Goal: Transaction & Acquisition: Subscribe to service/newsletter

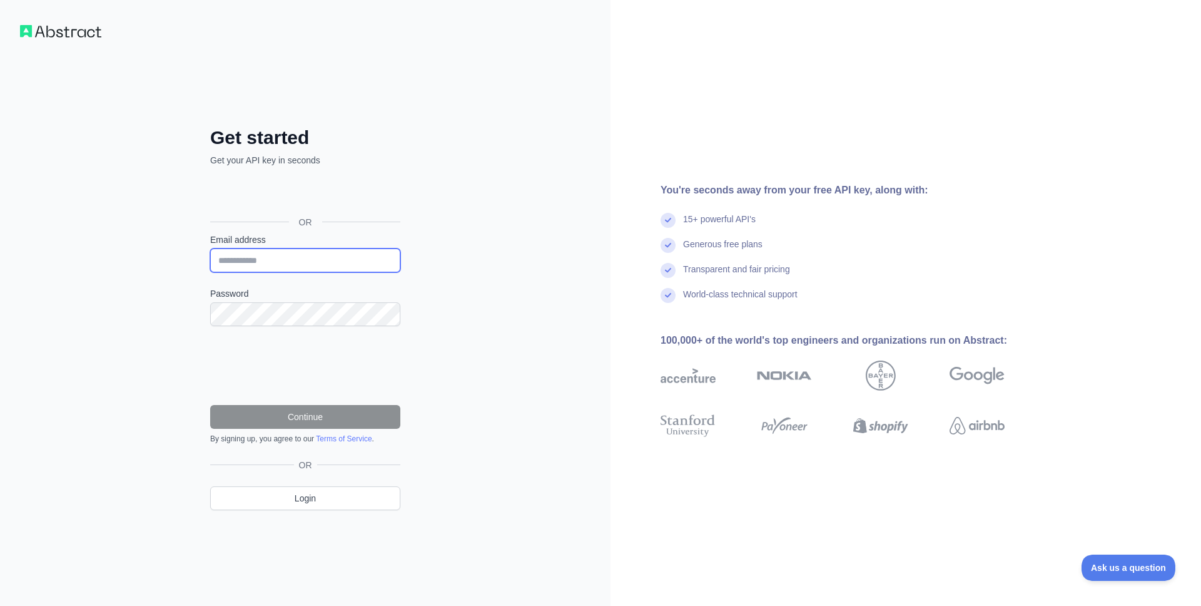
click at [290, 262] on input "Email address" at bounding box center [305, 260] width 190 height 24
click at [283, 270] on input "Email address" at bounding box center [305, 260] width 190 height 24
click at [286, 263] on input "Email address" at bounding box center [305, 260] width 190 height 24
type input "*"
type input "**********"
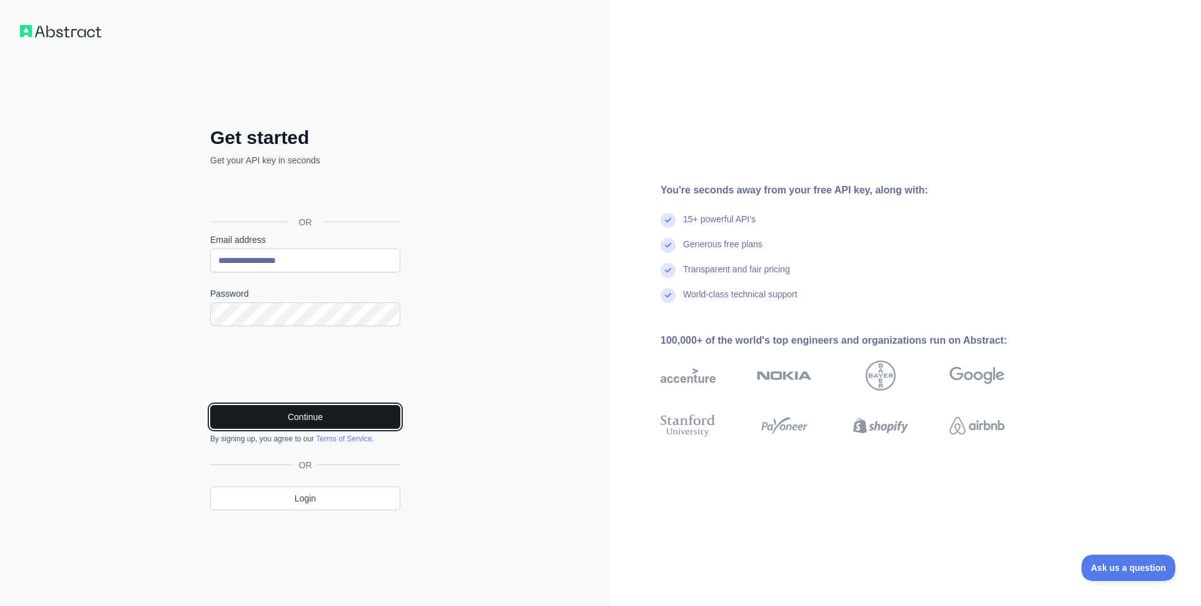
click at [292, 420] on button "Continue" at bounding box center [305, 417] width 190 height 24
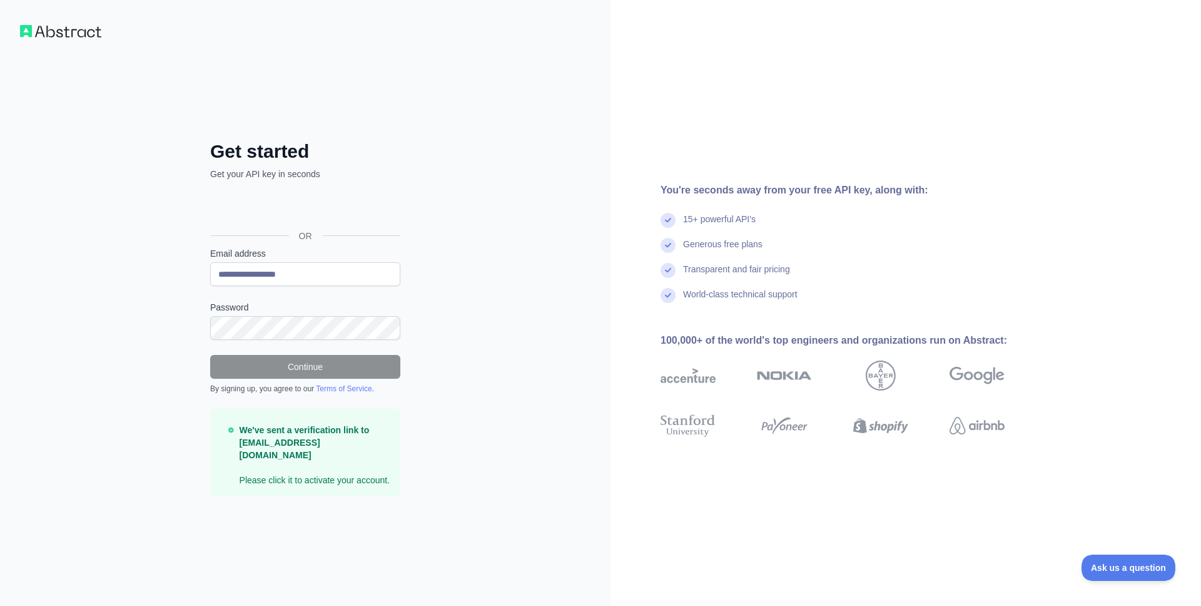
drag, startPoint x: 497, startPoint y: 105, endPoint x: 490, endPoint y: 104, distance: 7.6
click at [496, 105] on div "**********" at bounding box center [305, 303] width 611 height 606
click at [520, 528] on div "**********" at bounding box center [305, 303] width 611 height 606
click at [491, 521] on div "**********" at bounding box center [305, 303] width 611 height 606
click at [1071, 107] on div "You're seconds away from your free API key, along with: 15+ powerful API's Gene…" at bounding box center [906, 303] width 591 height 606
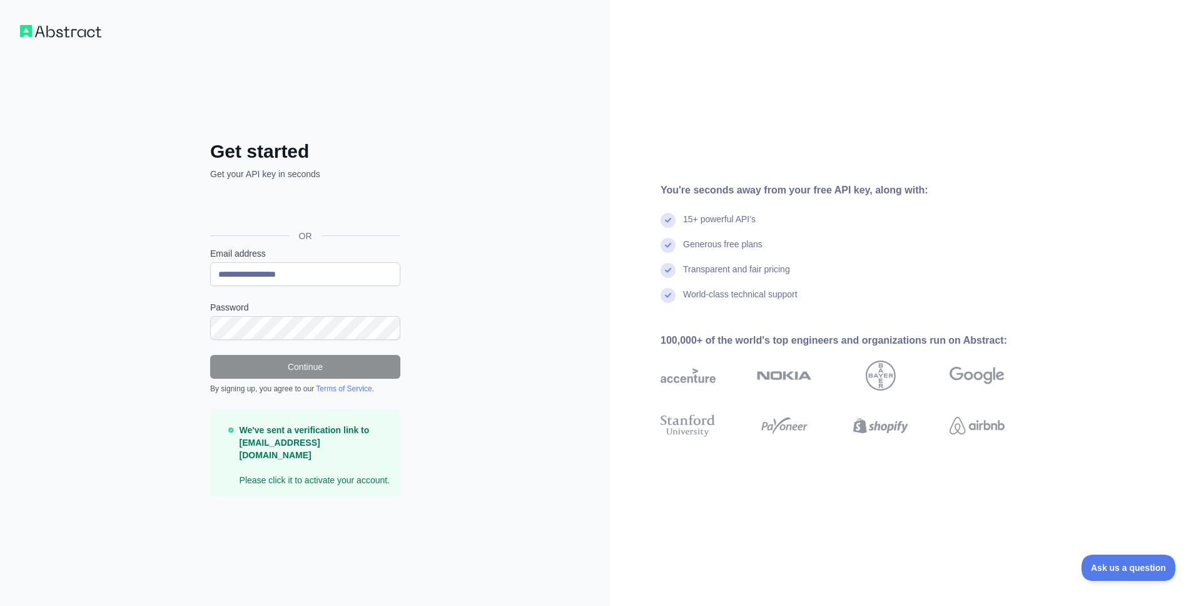
drag, startPoint x: 496, startPoint y: 137, endPoint x: 474, endPoint y: 159, distance: 31.4
click at [491, 143] on div "**********" at bounding box center [305, 303] width 611 height 606
click at [1069, 142] on div "You're seconds away from your free API key, along with: 15+ powerful API's Gene…" at bounding box center [906, 303] width 591 height 606
click at [275, 571] on div "**********" at bounding box center [305, 303] width 611 height 606
drag, startPoint x: 687, startPoint y: 108, endPoint x: 154, endPoint y: 44, distance: 536.8
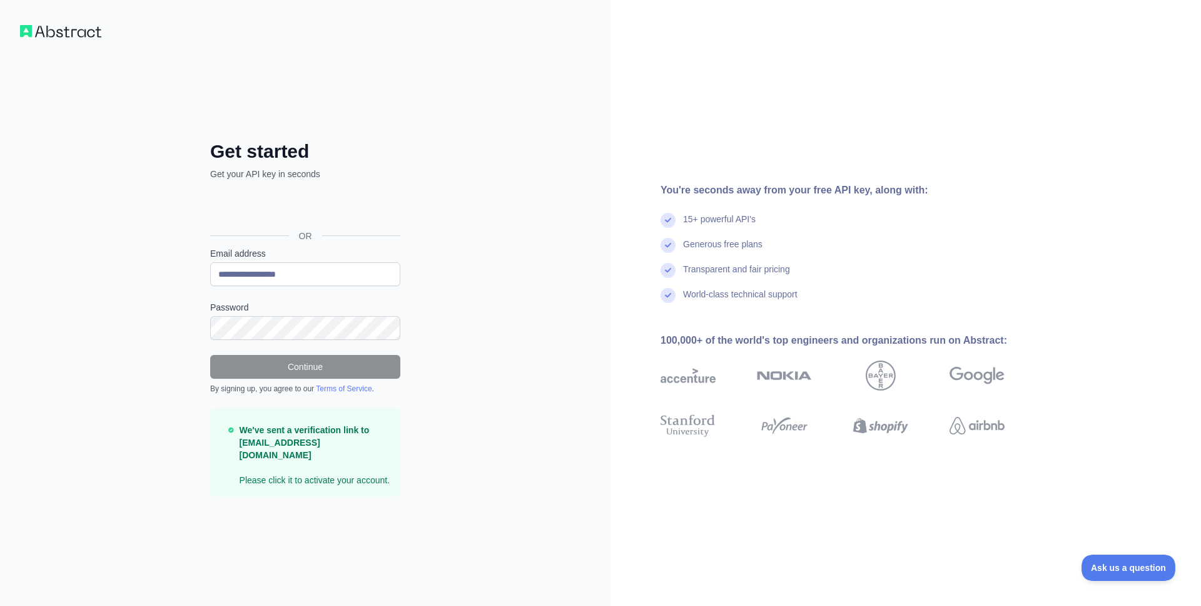
click at [686, 108] on div "You're seconds away from your free API key, along with: 15+ powerful API's Gene…" at bounding box center [906, 303] width 591 height 606
click at [47, 35] on img at bounding box center [60, 31] width 81 height 13
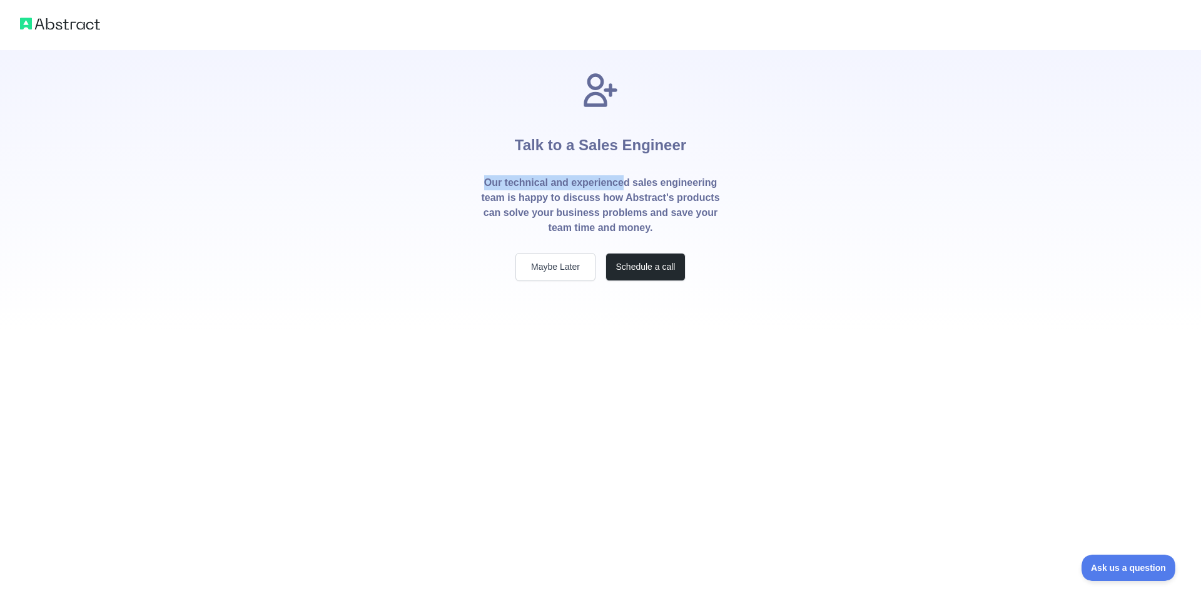
drag, startPoint x: 512, startPoint y: 173, endPoint x: 625, endPoint y: 185, distance: 113.3
click at [625, 185] on div "Talk to a Sales Engineer Our technical and experienced sales engineering team i…" at bounding box center [601, 175] width 280 height 211
drag, startPoint x: 628, startPoint y: 201, endPoint x: 550, endPoint y: 277, distance: 109.3
click at [628, 201] on p "Our technical and experienced sales engineering team is happy to discuss how Ab…" at bounding box center [601, 205] width 240 height 60
click at [553, 277] on button "Maybe Later" at bounding box center [556, 267] width 80 height 28
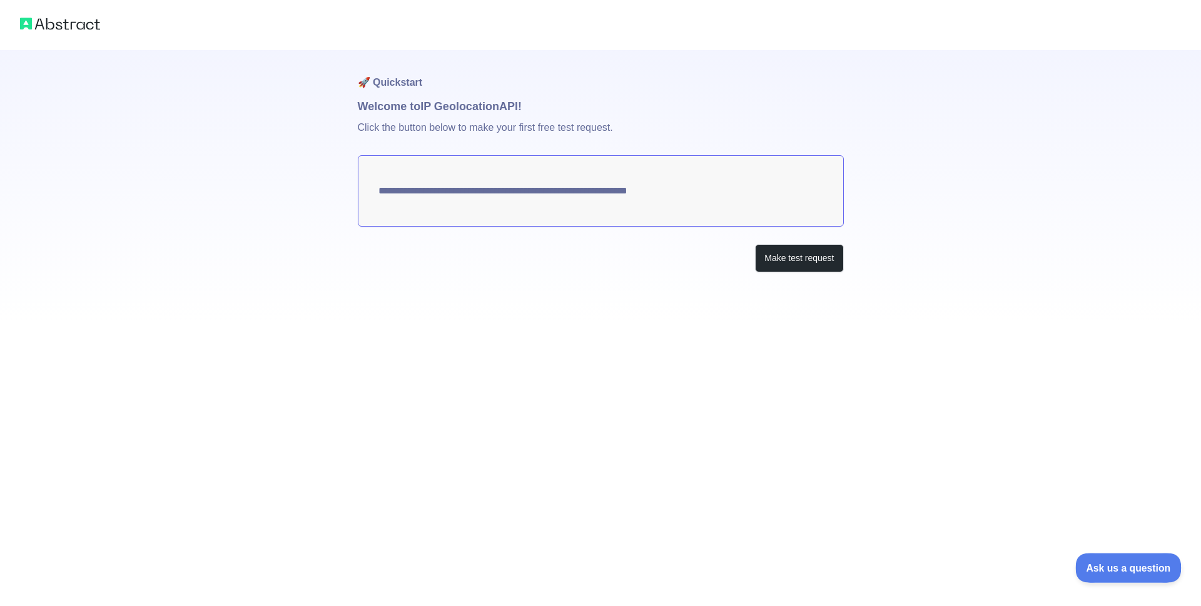
click at [1133, 562] on span "Ask us a question" at bounding box center [1123, 565] width 94 height 9
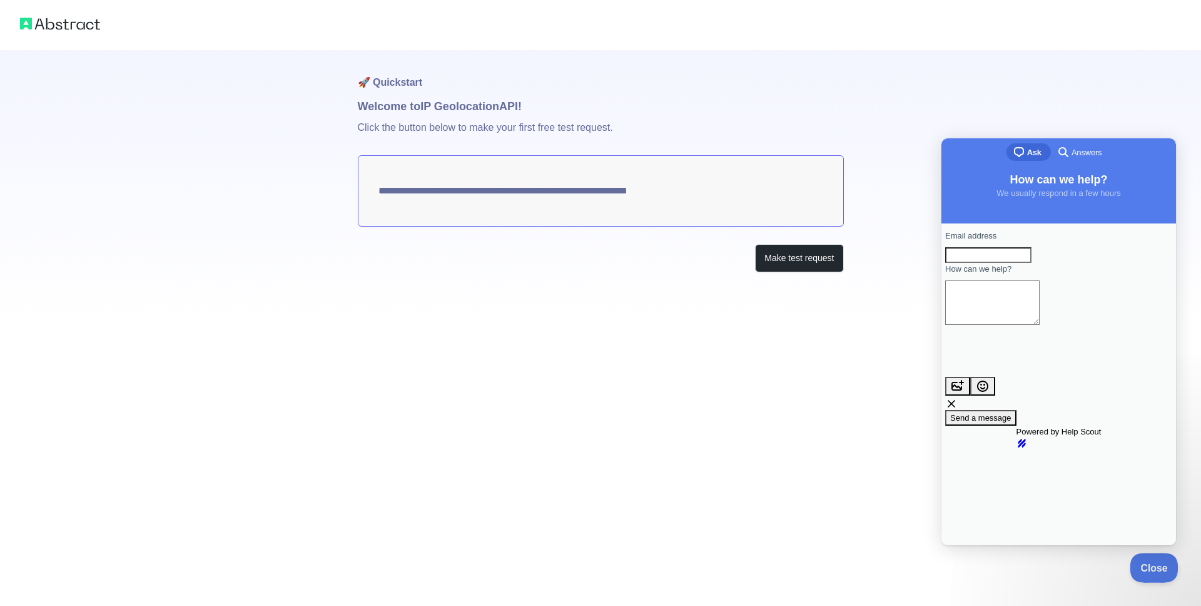
click at [1153, 568] on span "Close" at bounding box center [1151, 565] width 43 height 9
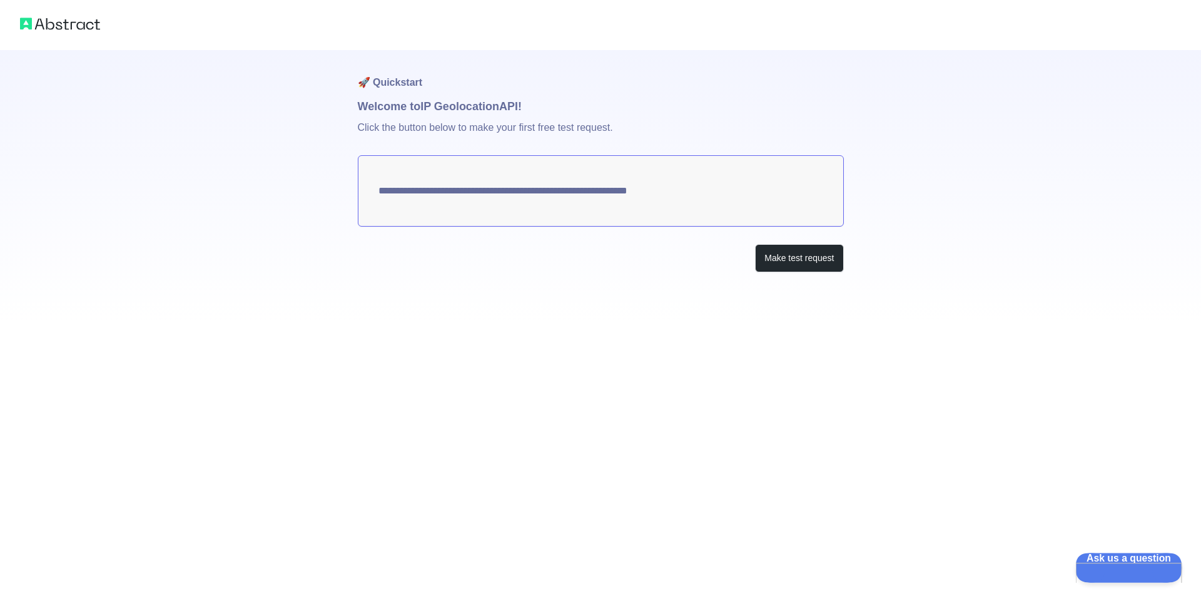
click at [1149, 561] on span "Ask us a question" at bounding box center [1123, 557] width 94 height 9
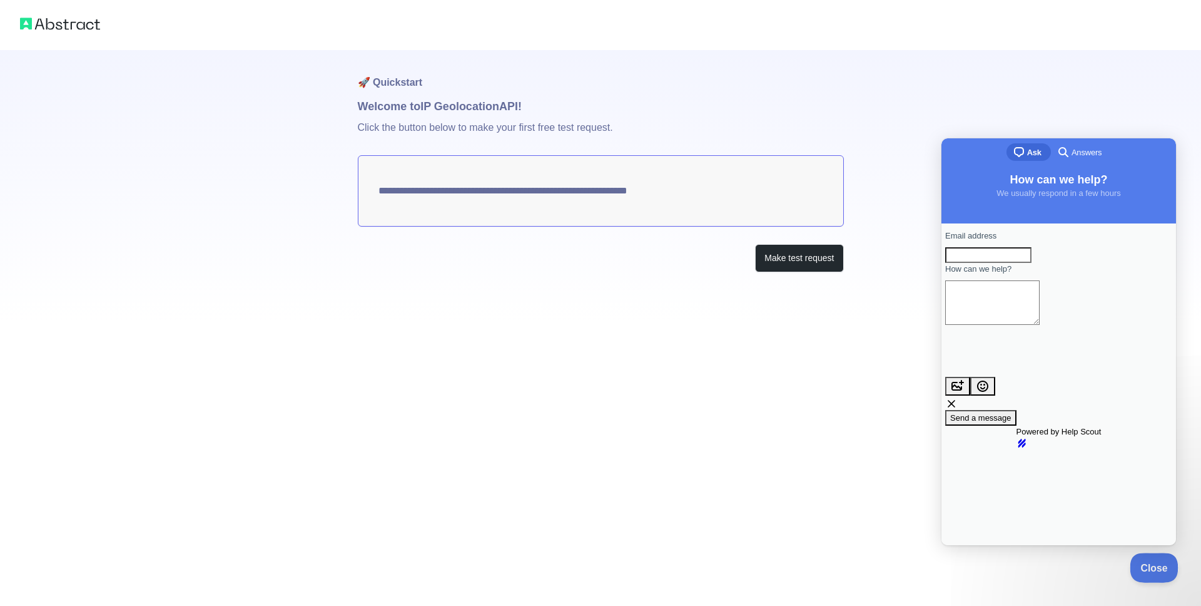
click at [1150, 566] on span "Close" at bounding box center [1151, 565] width 43 height 9
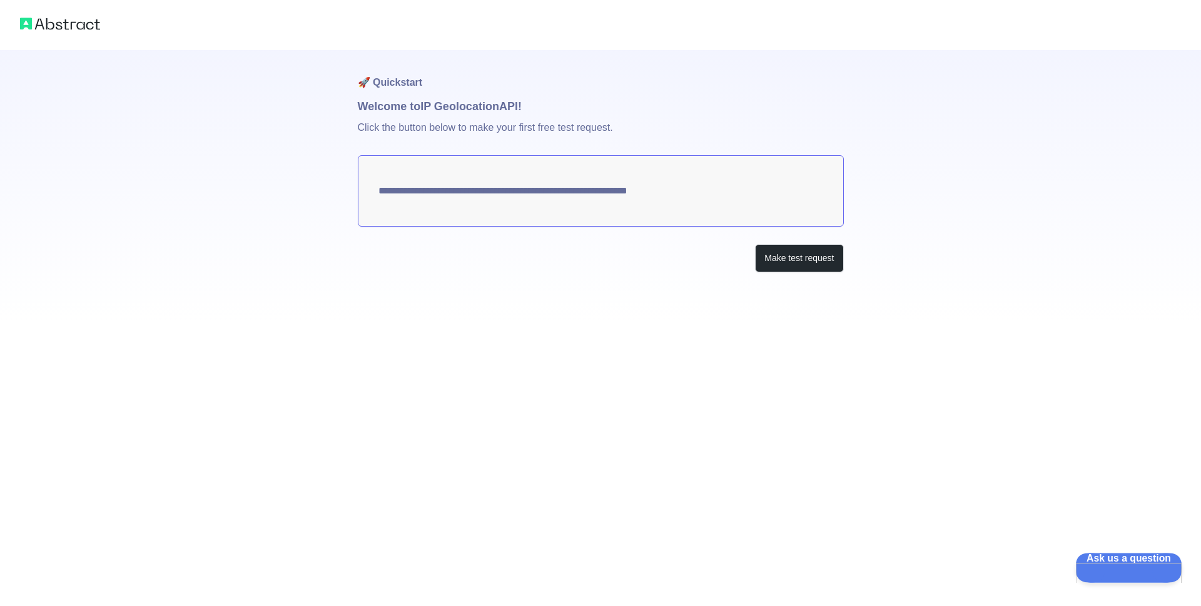
click at [1147, 561] on span "Ask us a question" at bounding box center [1123, 557] width 94 height 9
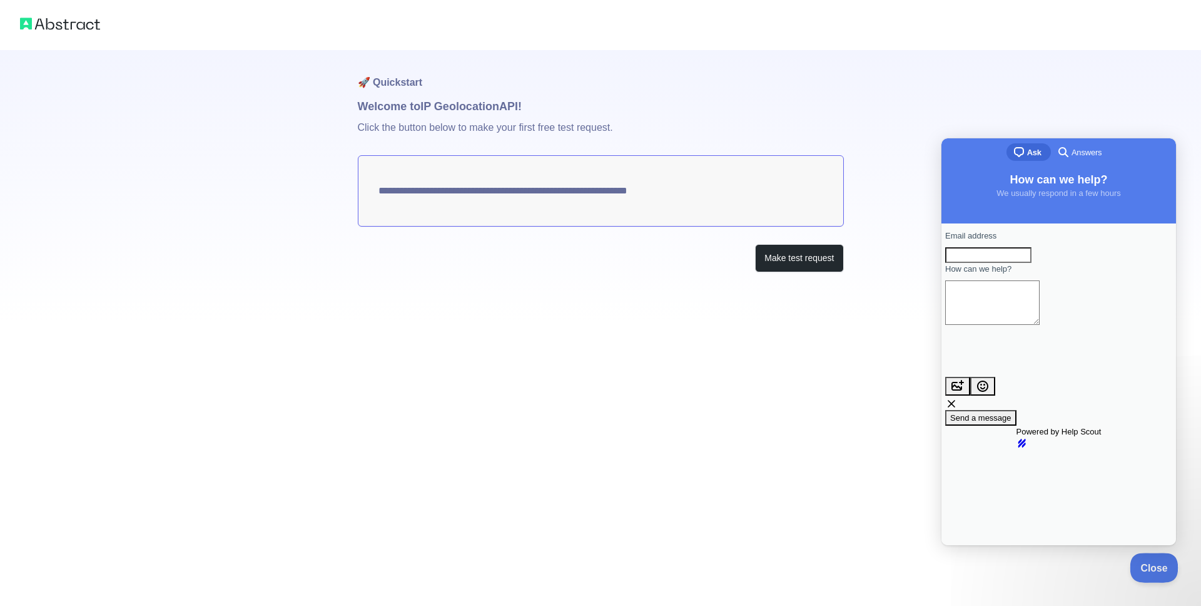
click at [1153, 563] on span "Close" at bounding box center [1151, 565] width 43 height 9
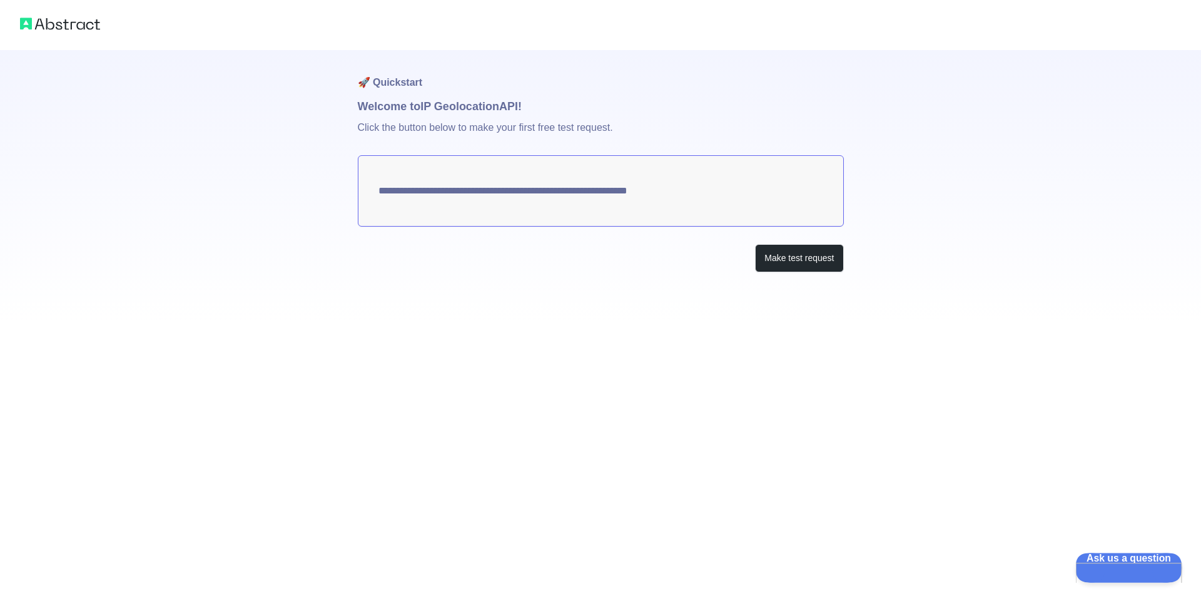
click at [1148, 560] on button "Ask us a question" at bounding box center [1123, 566] width 94 height 26
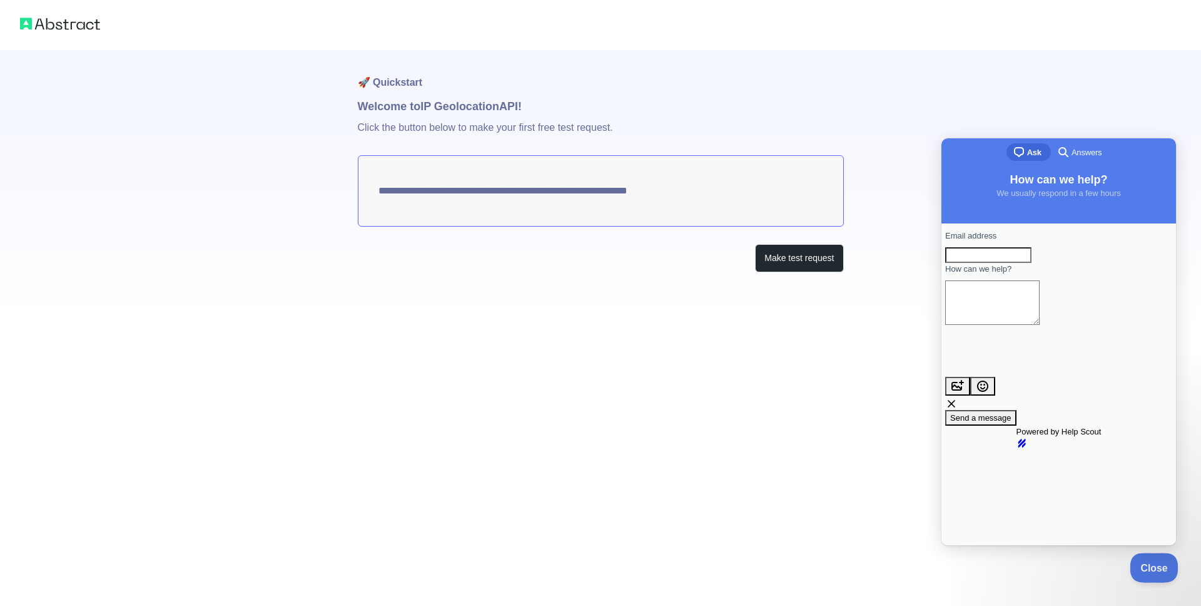
click at [1154, 560] on button "Close" at bounding box center [1151, 566] width 43 height 26
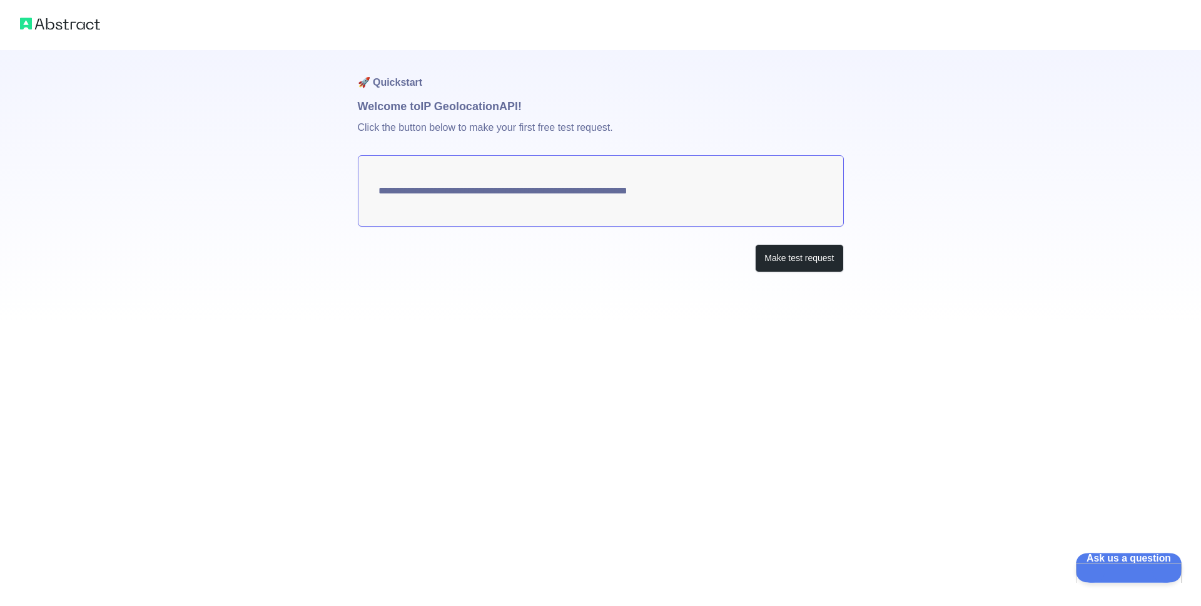
click at [1148, 560] on button "Ask us a question" at bounding box center [1123, 566] width 94 height 26
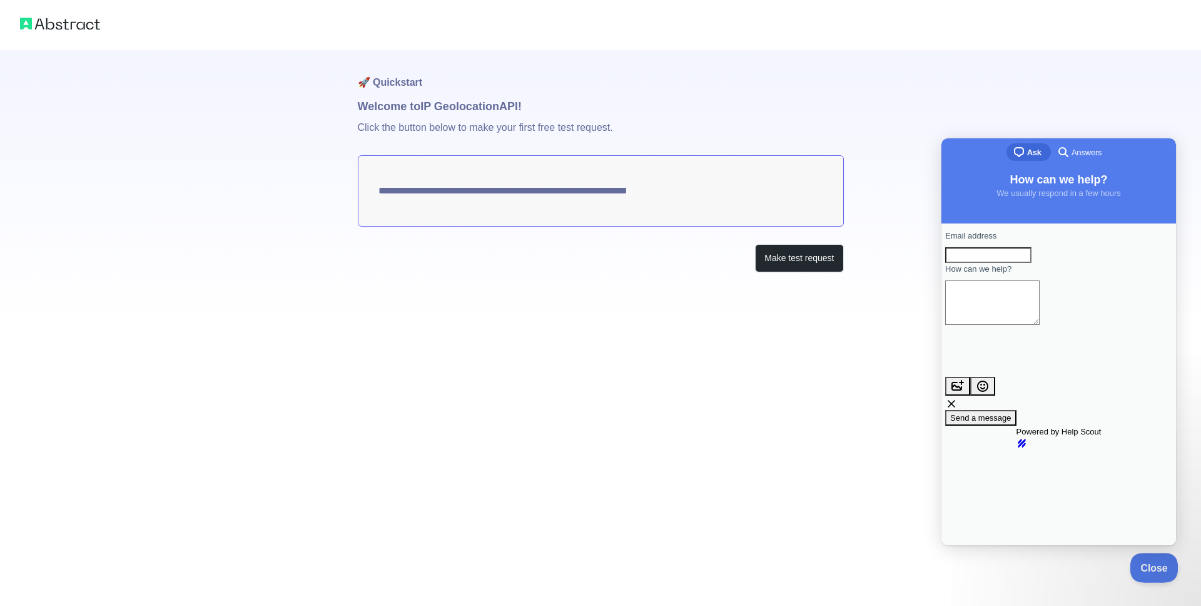
click at [1154, 560] on button "Close" at bounding box center [1151, 566] width 43 height 26
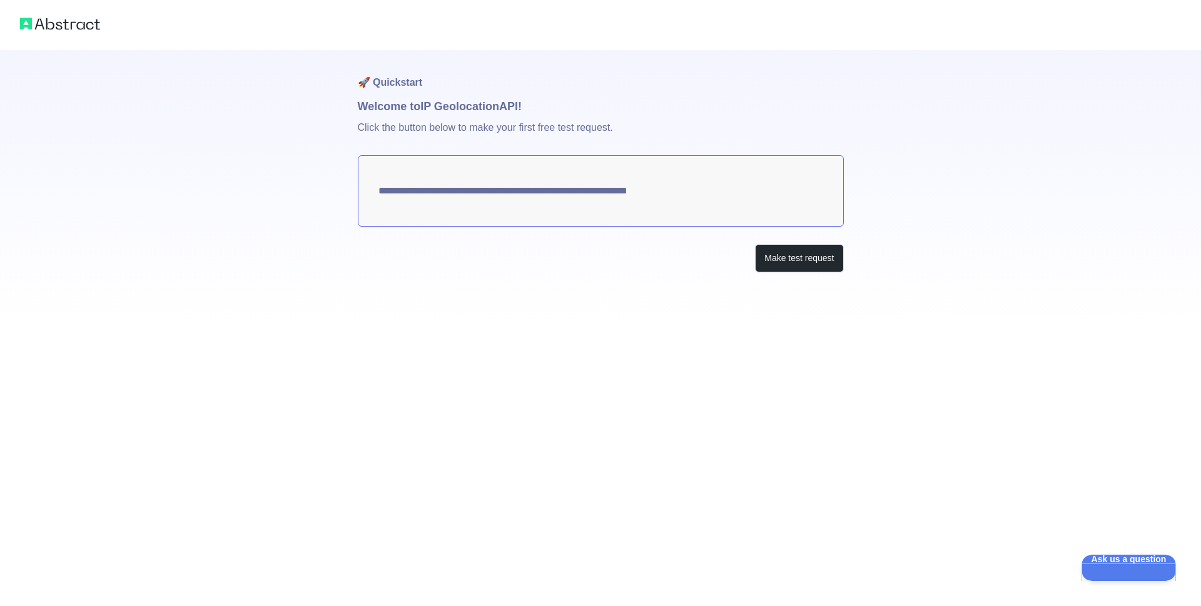
click at [782, 372] on div "**********" at bounding box center [600, 303] width 1201 height 606
click at [776, 253] on button "Make test request" at bounding box center [799, 258] width 88 height 28
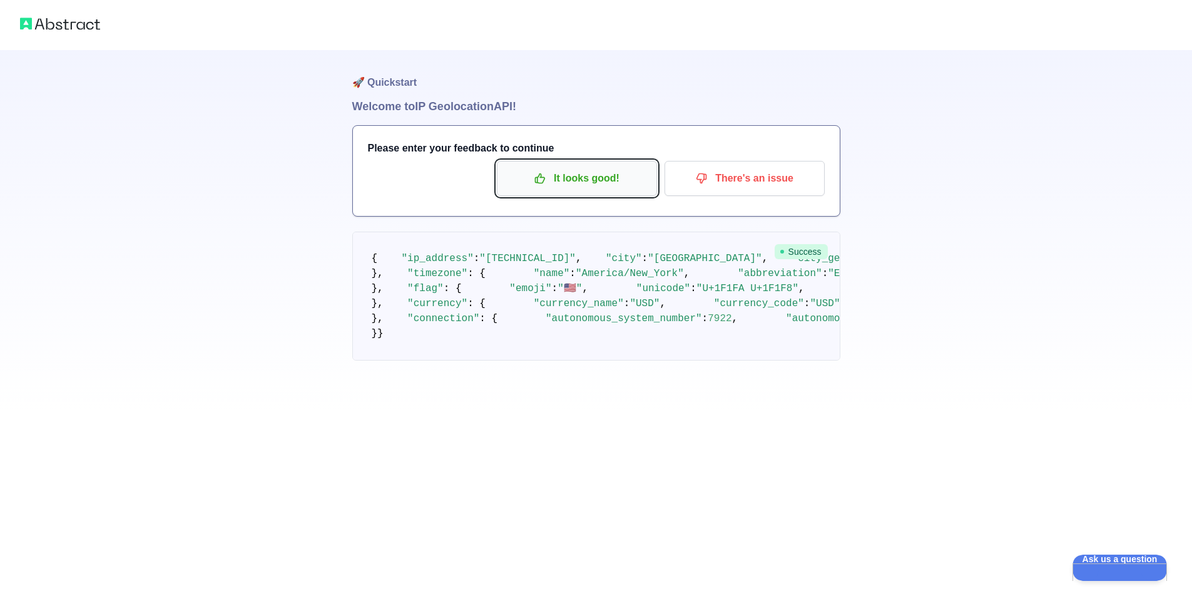
click at [606, 185] on p "It looks good!" at bounding box center [576, 178] width 141 height 21
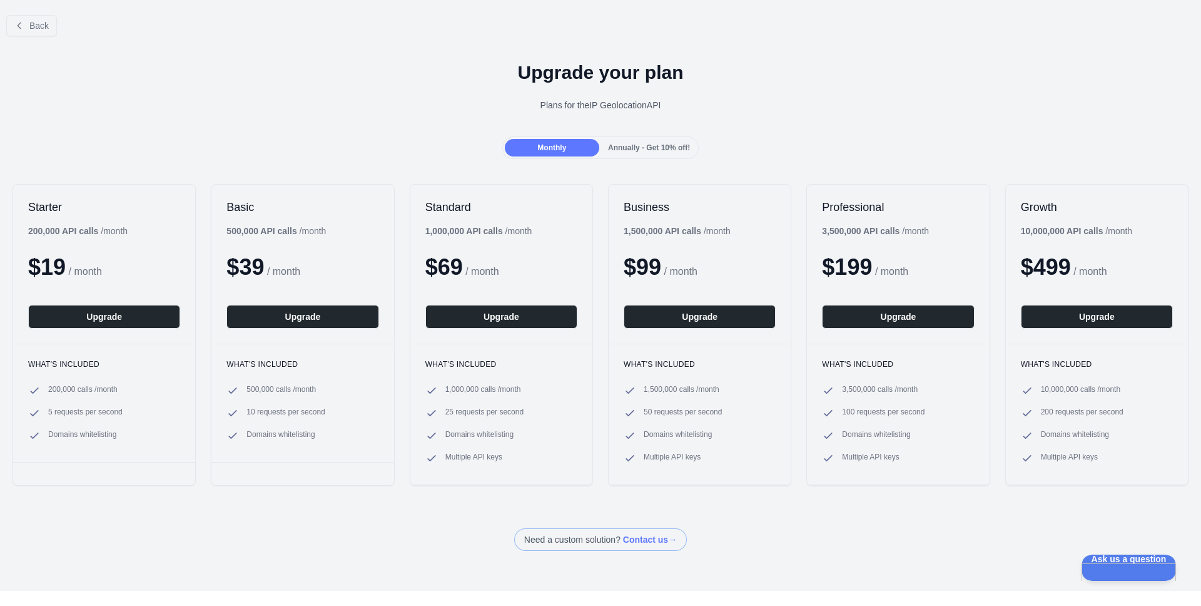
click at [185, 101] on div "Plans for the IP Geolocation API" at bounding box center [600, 105] width 1181 height 13
click at [301, 520] on div "Back Upgrade your plan Plans for the IP Geolocation API Monthly Annually - Get …" at bounding box center [600, 278] width 1201 height 546
click at [28, 58] on div "Upgrade your plan Plans for the IP Geolocation API" at bounding box center [600, 91] width 1201 height 90
click at [28, 24] on button "Back" at bounding box center [31, 25] width 51 height 21
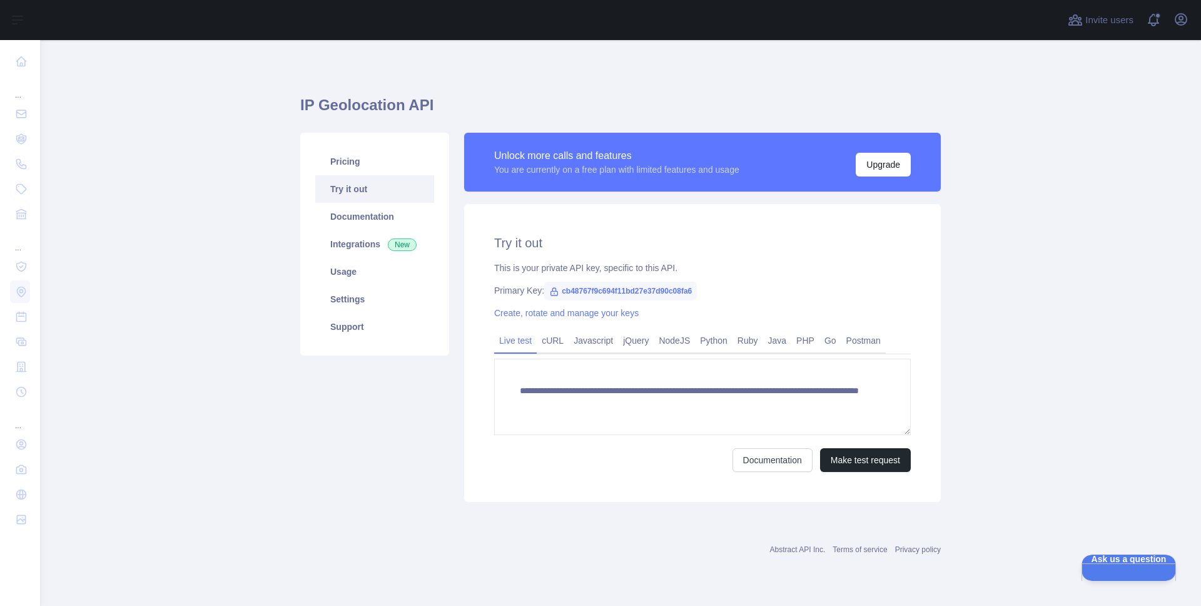
click at [370, 484] on div "Pricing Try it out Documentation Integrations New Usage Settings Support" at bounding box center [375, 317] width 164 height 369
click at [813, 338] on link "PHP" at bounding box center [806, 340] width 28 height 20
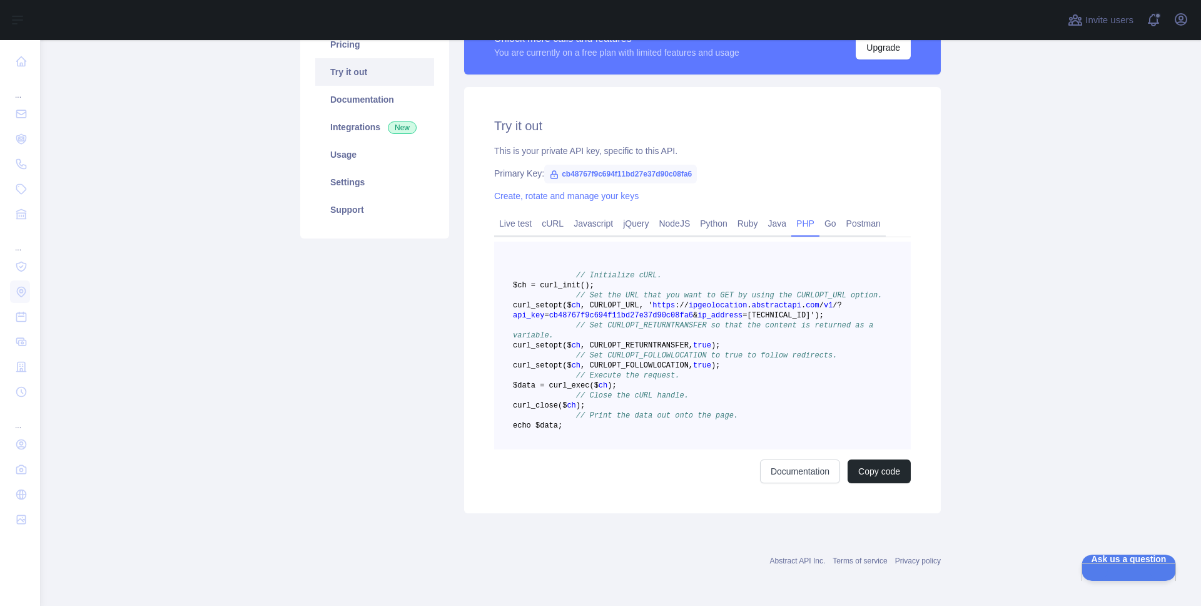
scroll to position [148, 0]
drag, startPoint x: 560, startPoint y: 142, endPoint x: 705, endPoint y: 144, distance: 145.2
click at [697, 165] on span "cb48767f9c694f11bd27e37d90c08fa6" at bounding box center [620, 174] width 153 height 19
click at [551, 171] on icon at bounding box center [554, 175] width 7 height 8
copy span "cb48767f9c694f11bd27e37d90c08fa6"
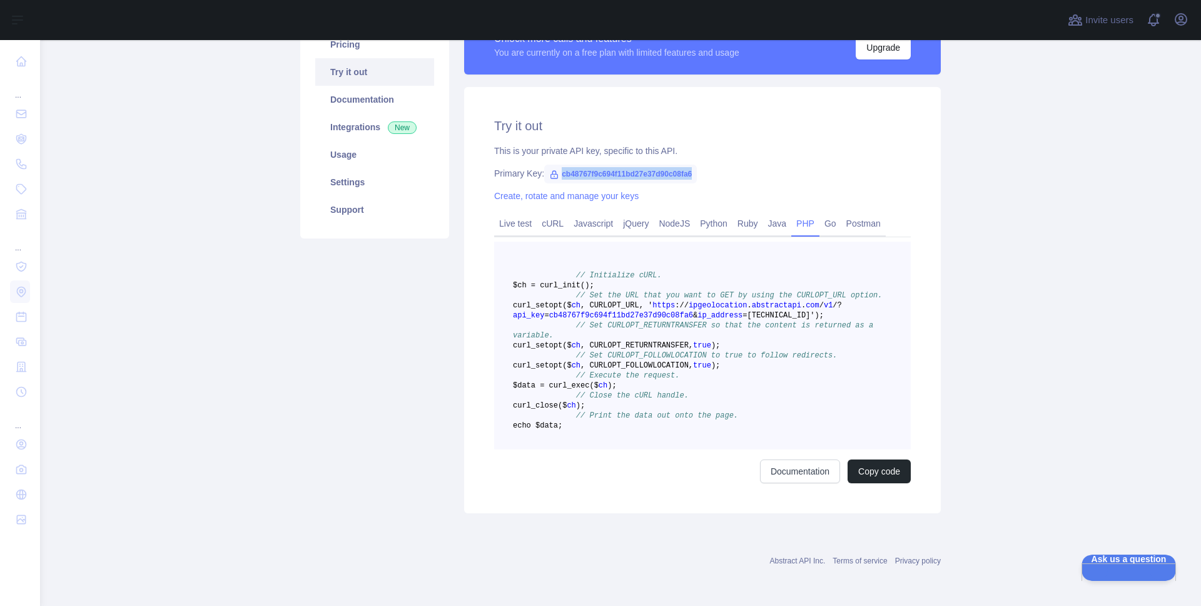
drag, startPoint x: 559, startPoint y: 143, endPoint x: 706, endPoint y: 146, distance: 147.1
click at [697, 165] on span "cb48767f9c694f11bd27e37d90c08fa6" at bounding box center [620, 174] width 153 height 19
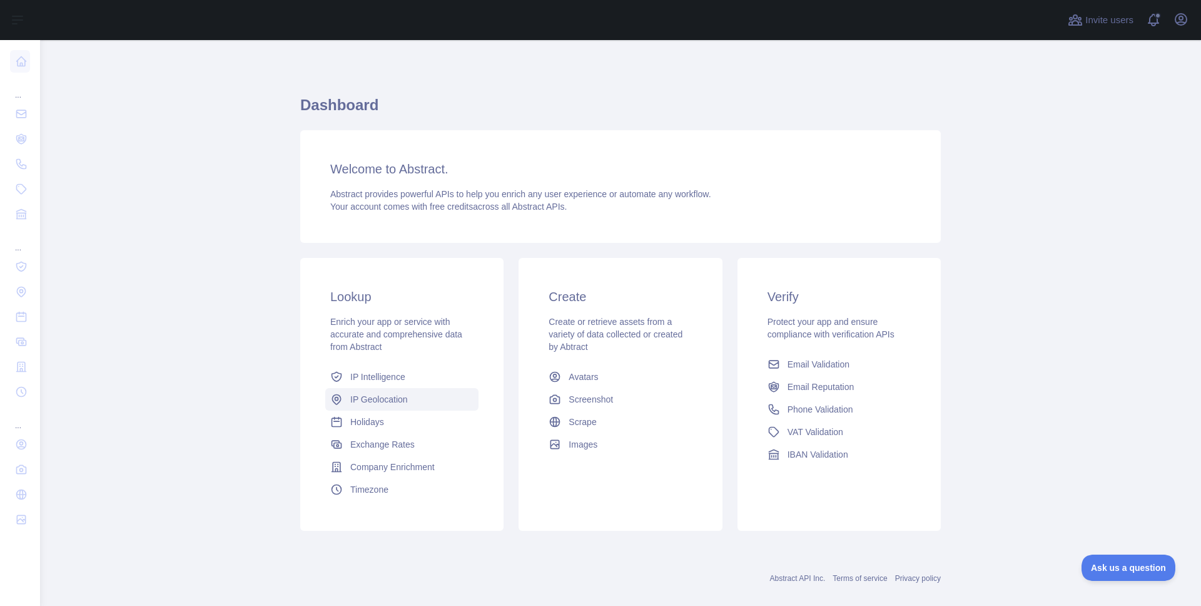
click at [369, 397] on span "IP Geolocation" at bounding box center [379, 399] width 58 height 13
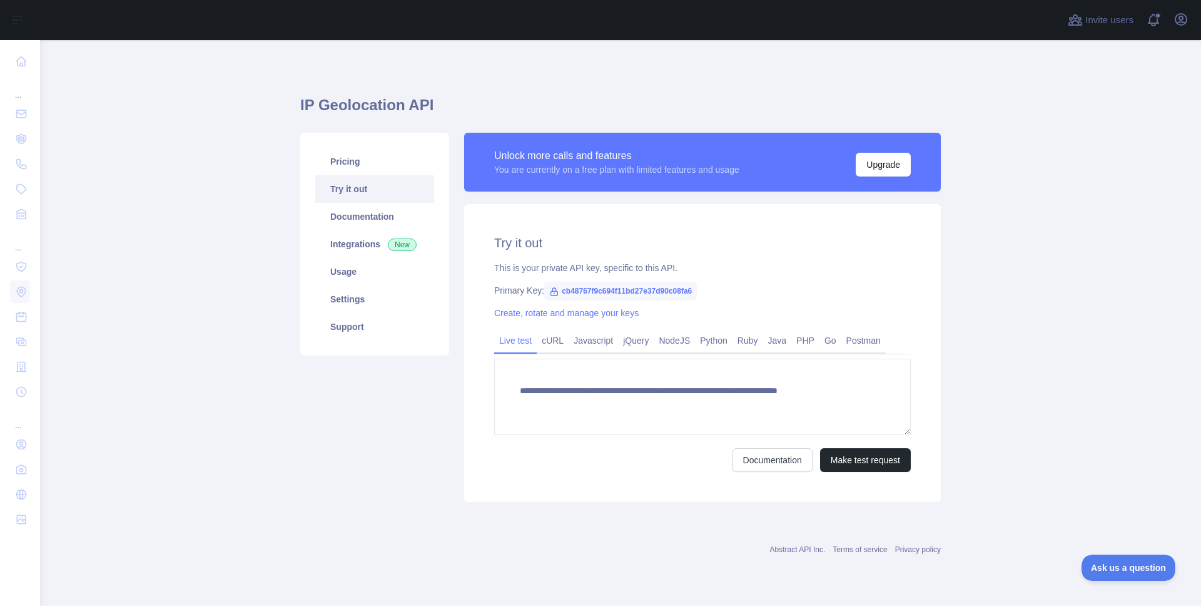
type textarea "**********"
click at [254, 457] on main "**********" at bounding box center [620, 323] width 1161 height 566
click at [357, 279] on link "Usage" at bounding box center [374, 272] width 119 height 28
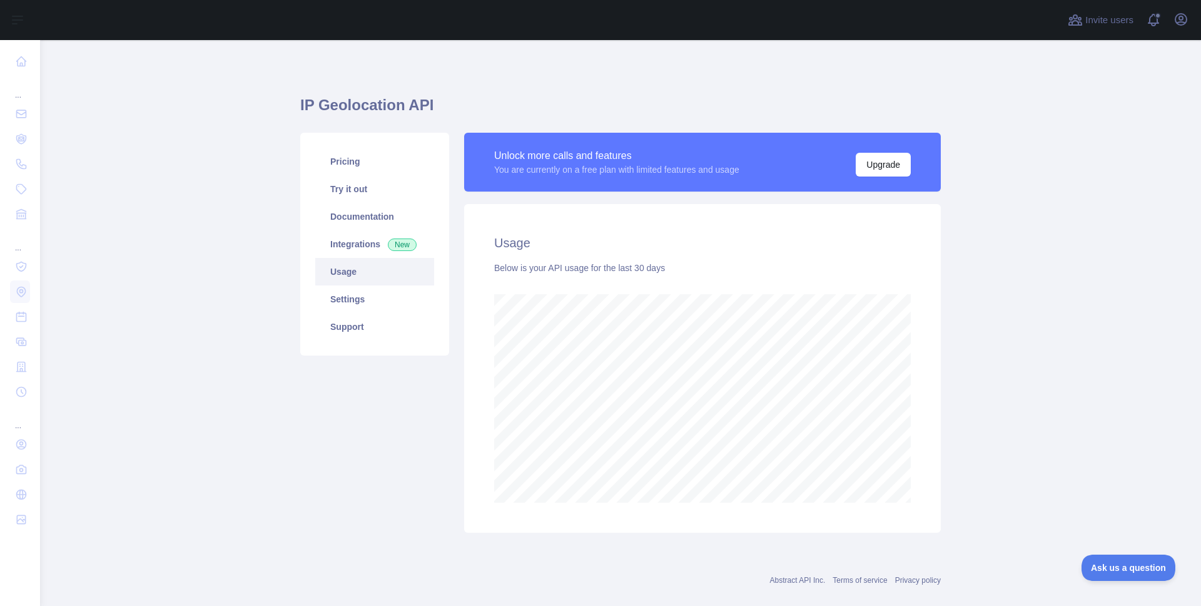
scroll to position [566, 1152]
click at [880, 166] on button "Upgrade" at bounding box center [883, 165] width 55 height 24
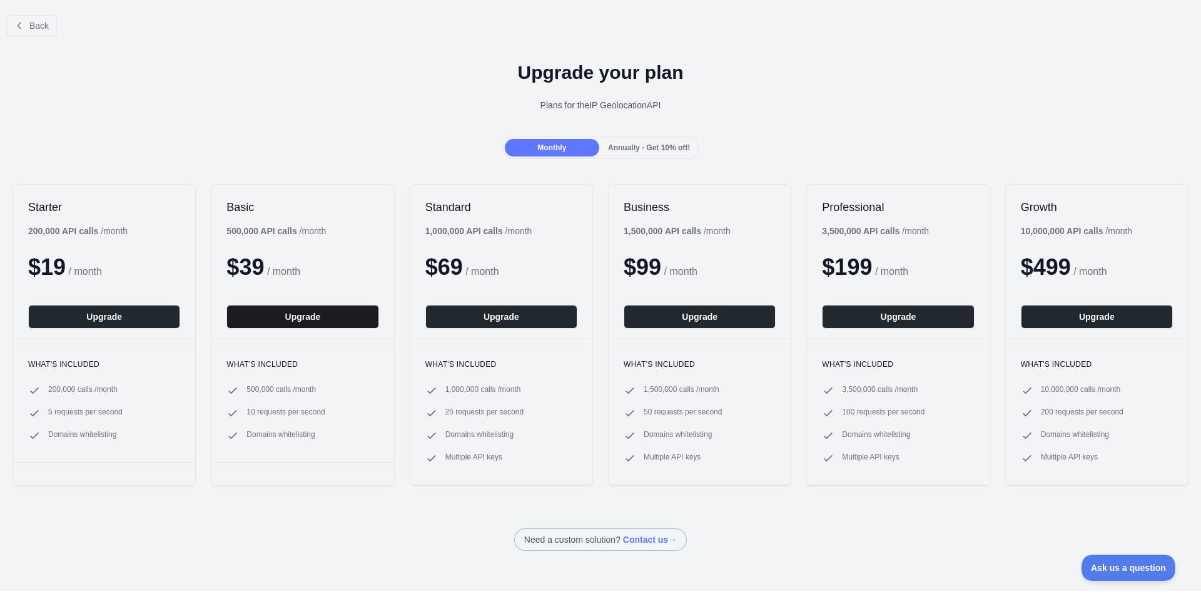
click at [291, 313] on button "Upgrade" at bounding box center [303, 317] width 152 height 24
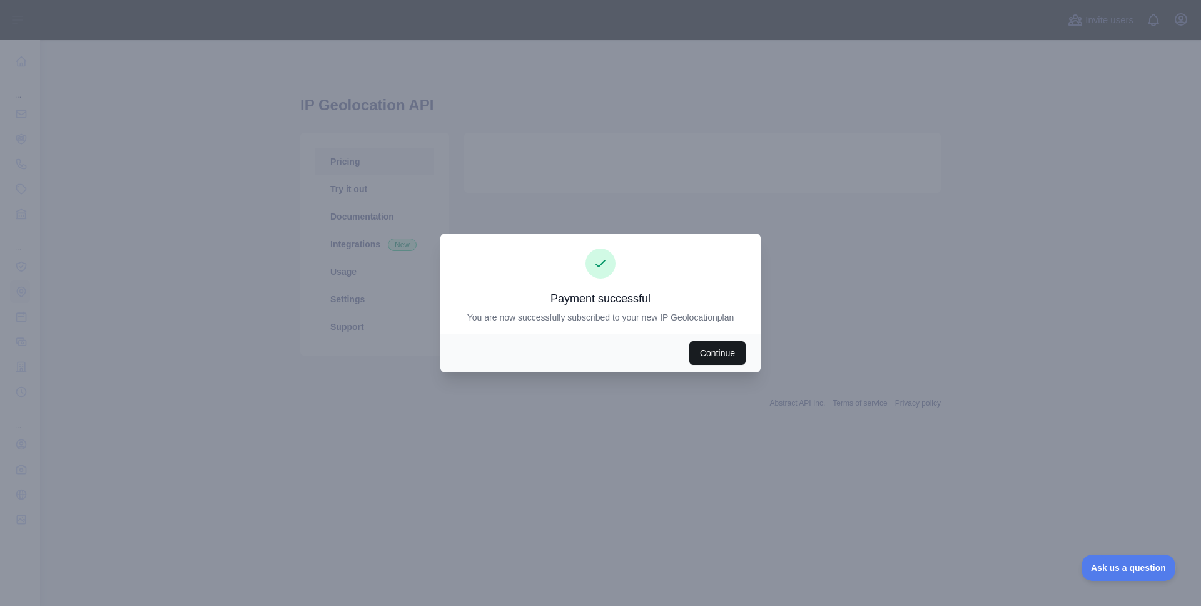
click at [715, 353] on button "Continue" at bounding box center [718, 353] width 56 height 24
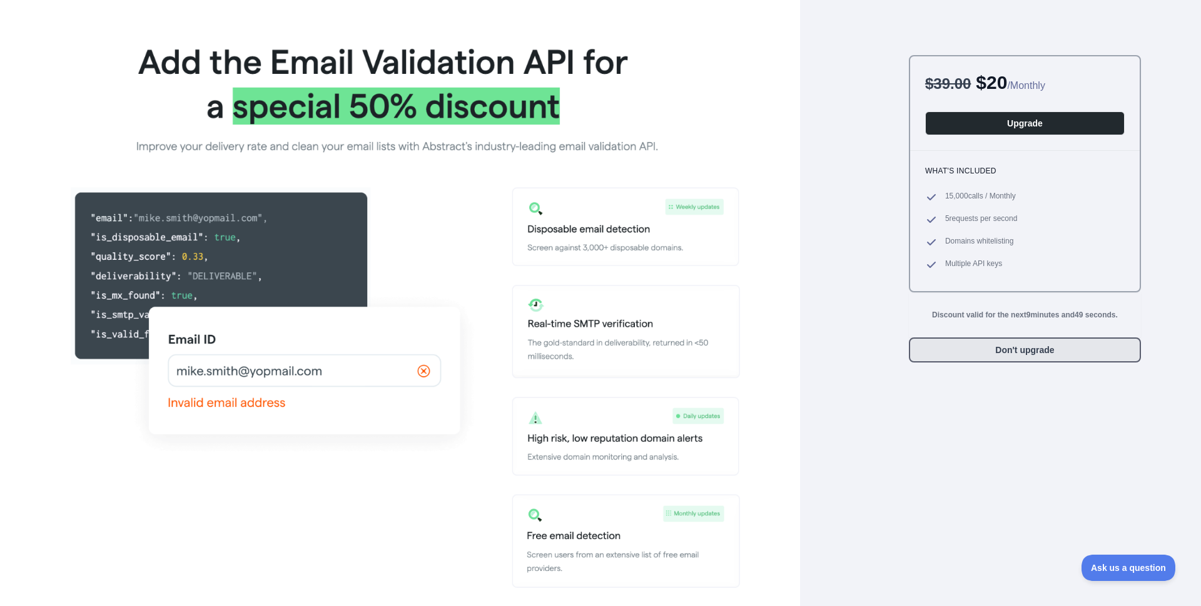
click at [1063, 350] on button "Don't upgrade" at bounding box center [1025, 349] width 232 height 25
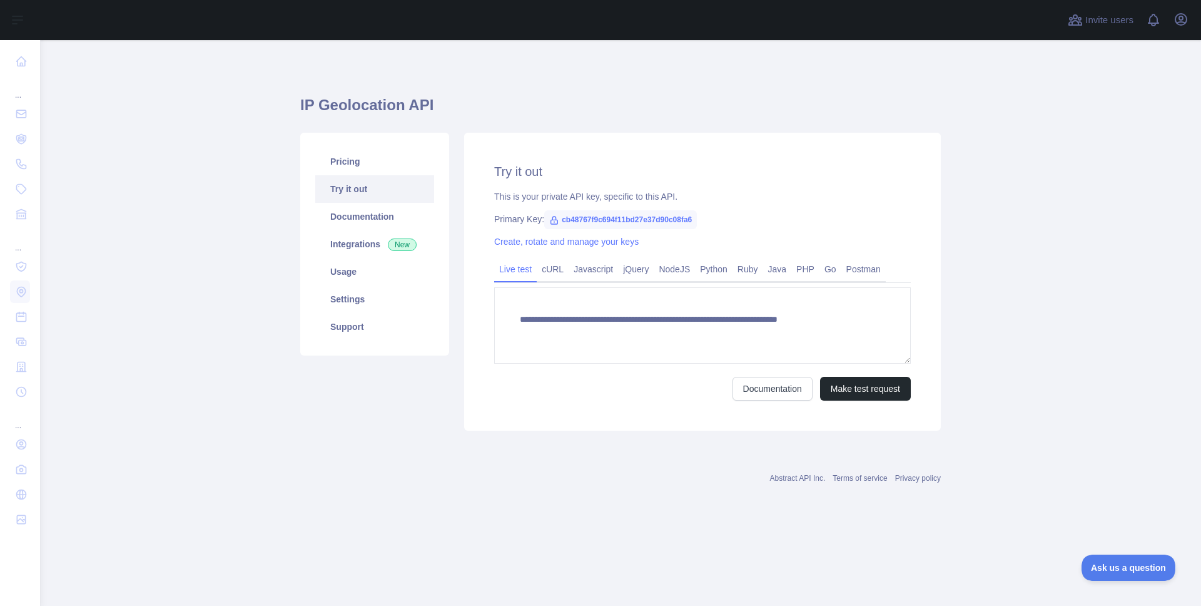
type textarea "**********"
click at [316, 484] on div "Abstract API Inc. Terms of service Privacy policy" at bounding box center [620, 470] width 641 height 45
click at [346, 475] on div "Abstract API Inc. Terms of service Privacy policy" at bounding box center [620, 478] width 641 height 10
click at [387, 273] on link "Usage" at bounding box center [374, 272] width 119 height 28
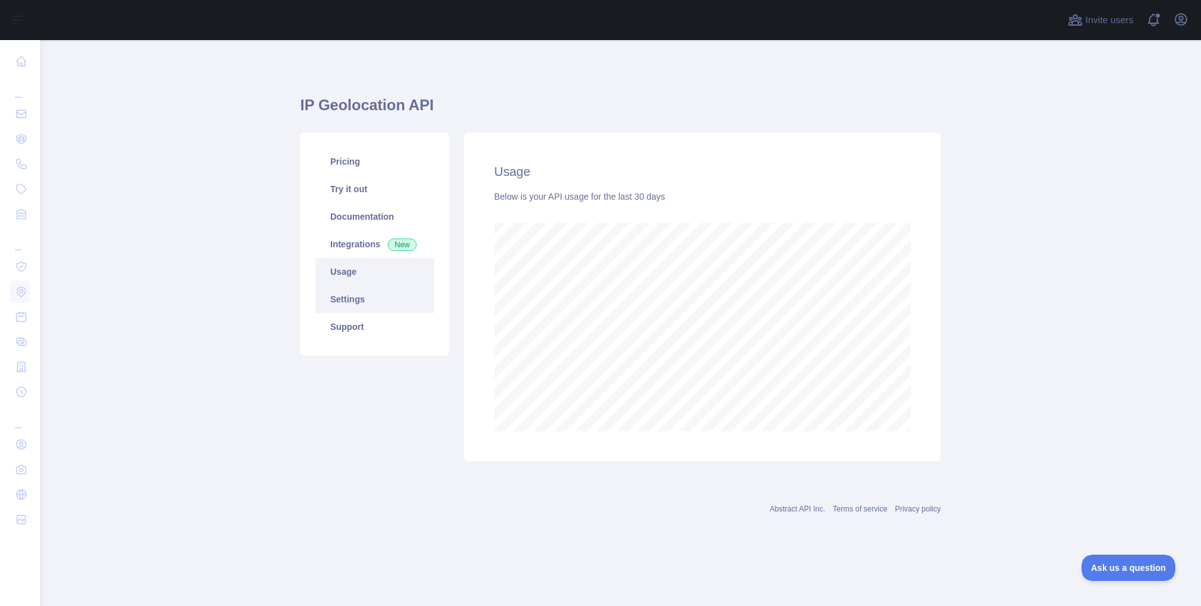
scroll to position [566, 1161]
click at [361, 161] on link "Pricing" at bounding box center [374, 162] width 119 height 28
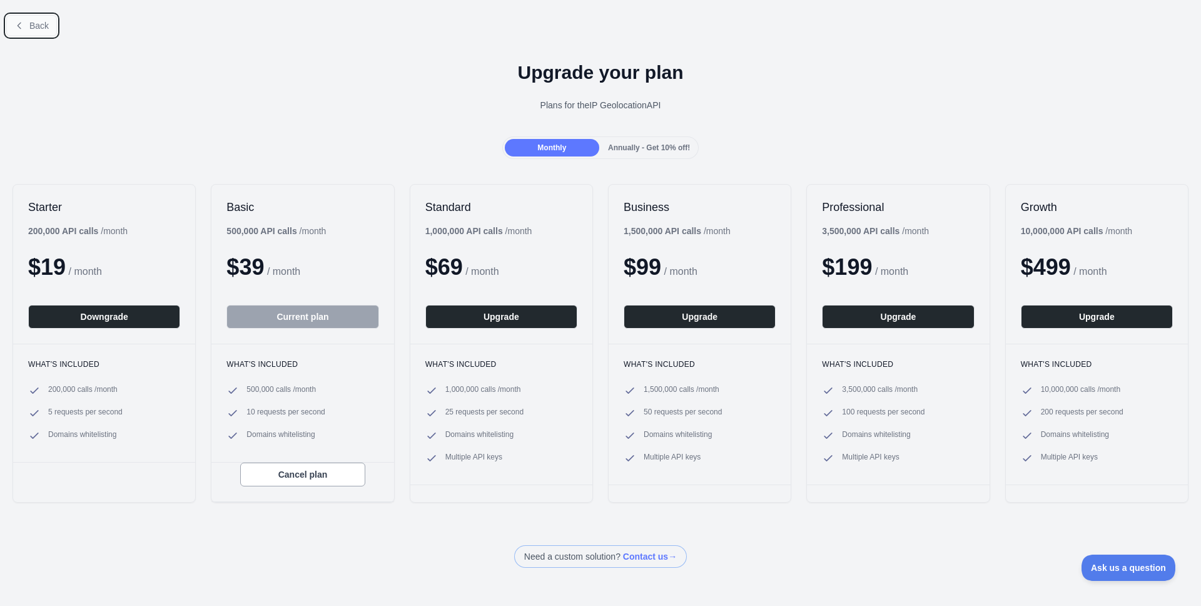
click at [30, 26] on span "Back" at bounding box center [38, 26] width 19 height 10
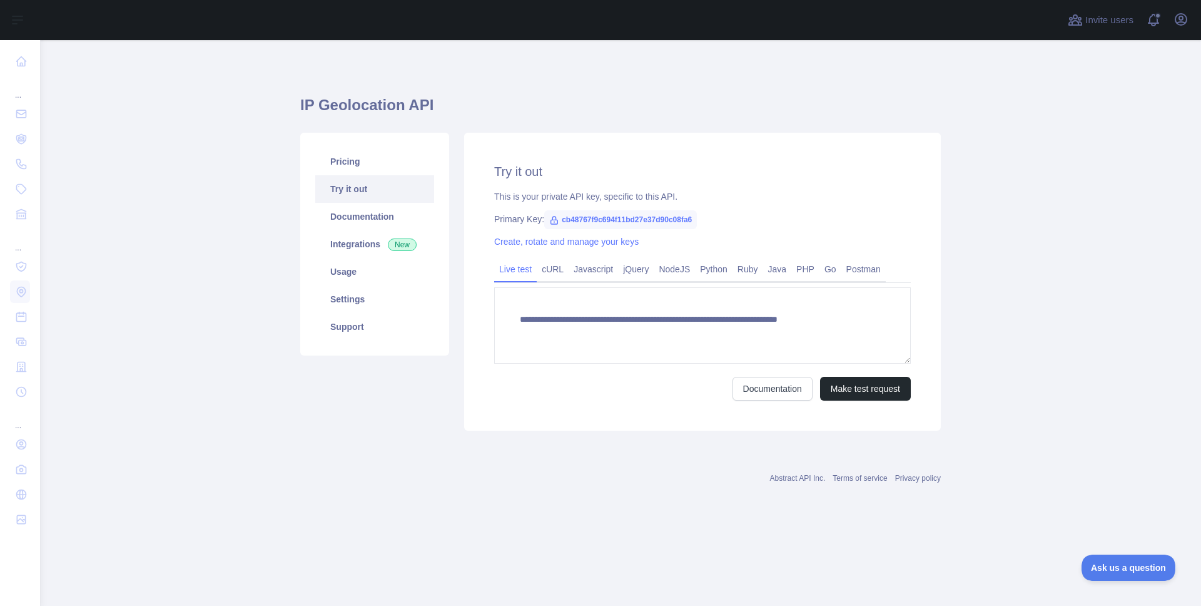
type textarea "**********"
click at [360, 265] on link "Usage" at bounding box center [374, 272] width 119 height 28
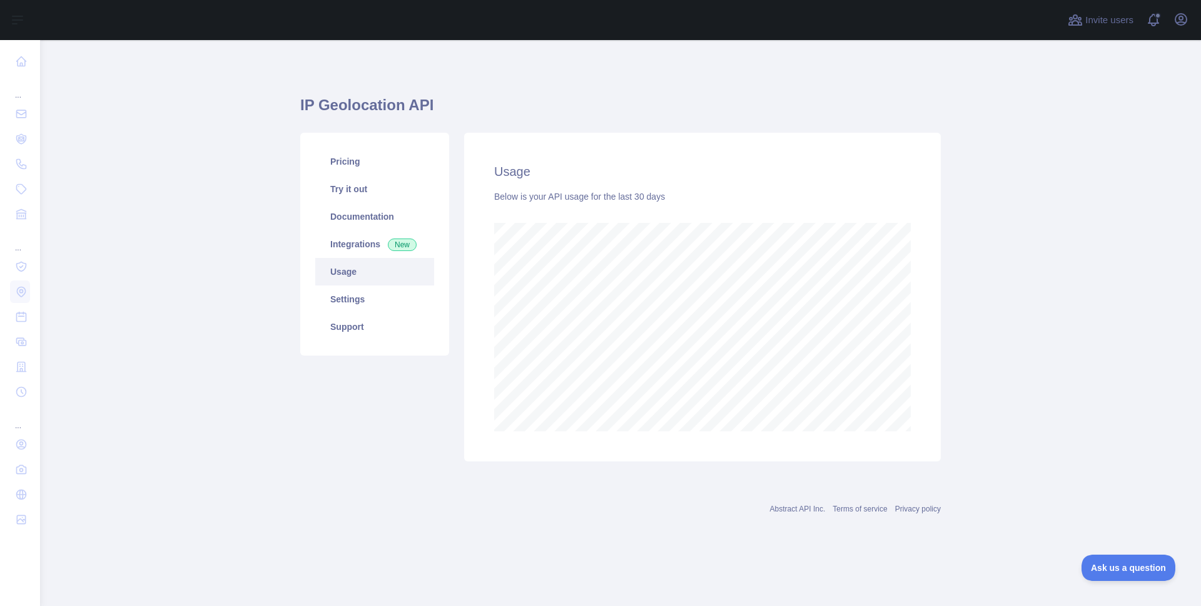
scroll to position [566, 1161]
click at [348, 303] on link "Settings" at bounding box center [374, 299] width 119 height 28
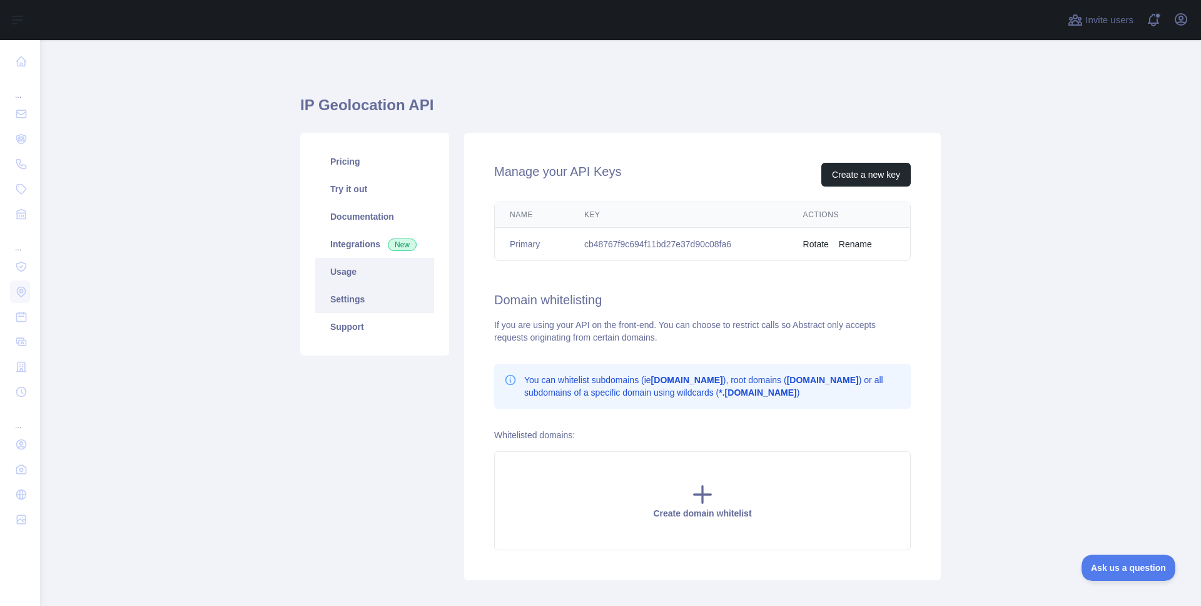
click at [359, 275] on link "Usage" at bounding box center [374, 272] width 119 height 28
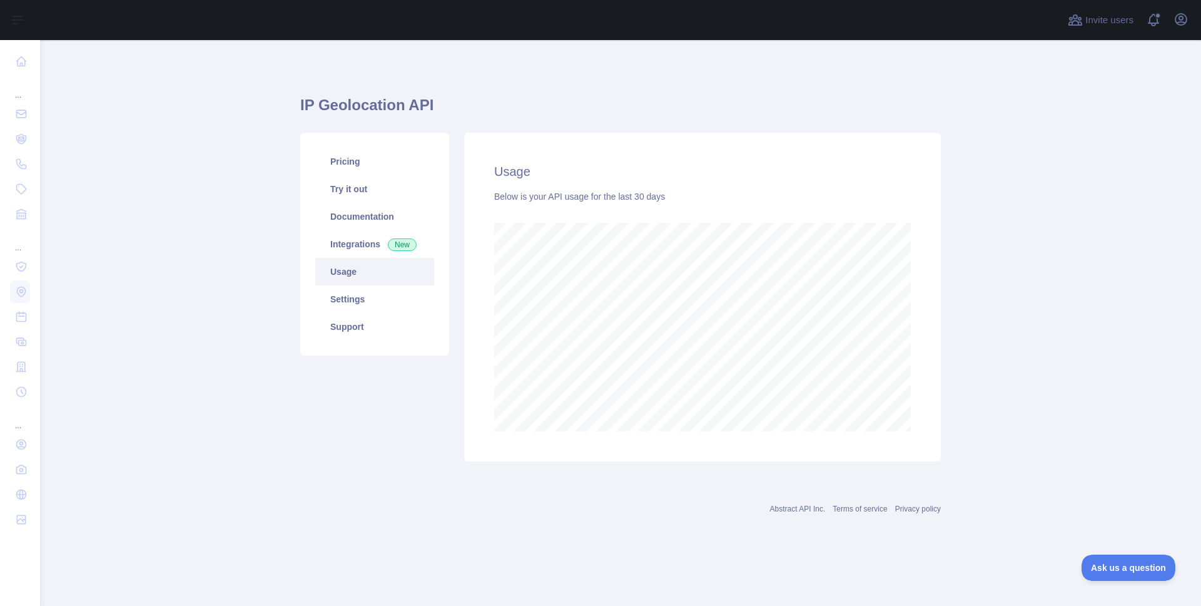
scroll to position [566, 1161]
